Goal: Task Accomplishment & Management: Manage account settings

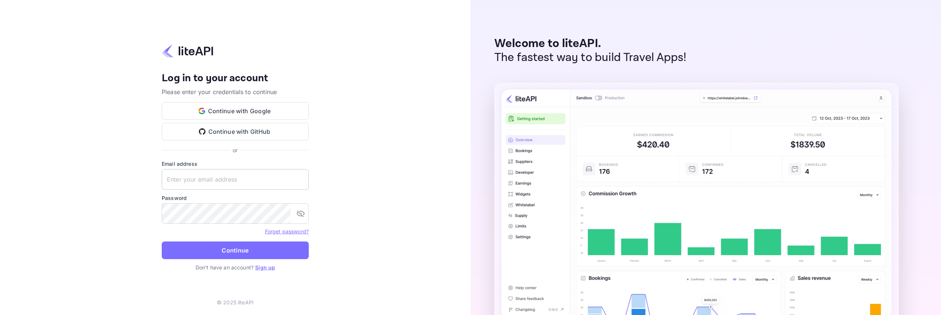
click at [212, 176] on input "text" at bounding box center [235, 179] width 147 height 21
type input "services@withjoy.com"
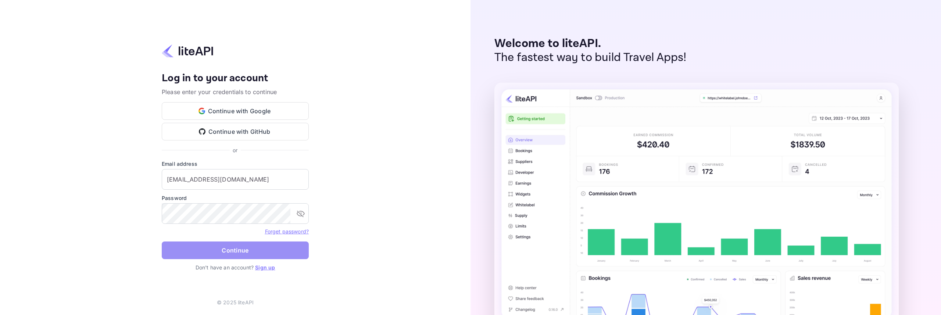
click at [269, 248] on button "Continue" at bounding box center [235, 251] width 147 height 18
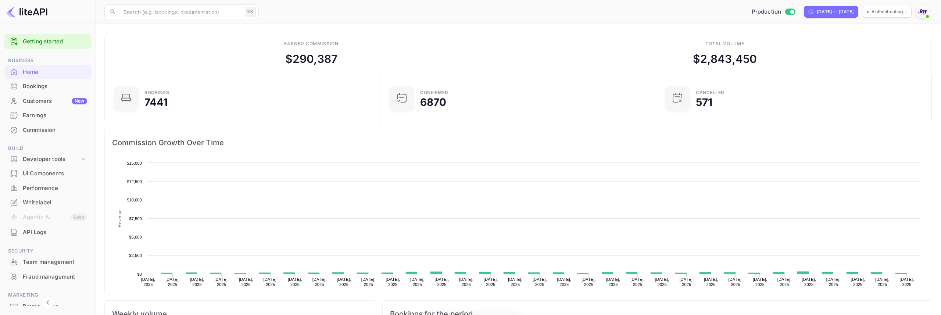
scroll to position [119, 271]
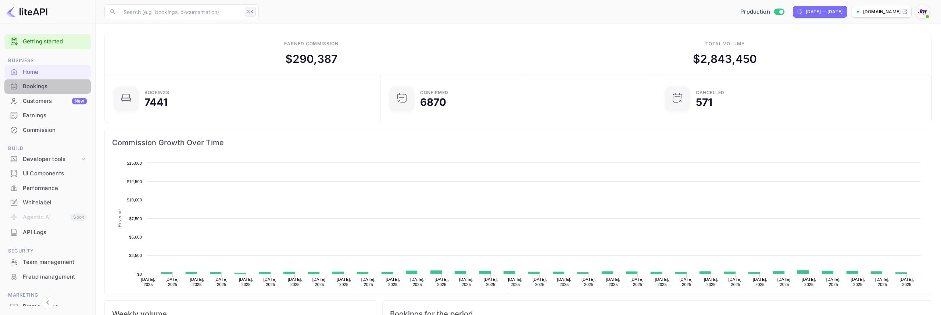
click at [53, 89] on div "Bookings" at bounding box center [55, 86] width 64 height 8
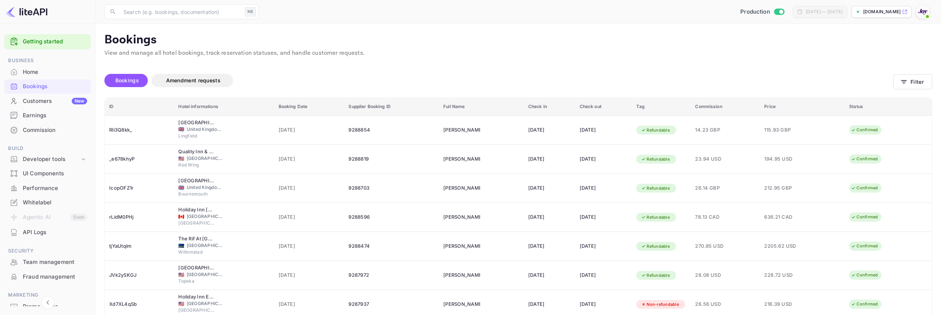
click at [649, 24] on main "Bookings View and manage all hotel bookings, track reservation statuses, and ha…" at bounding box center [519, 230] width 846 height 413
